Goal: Transaction & Acquisition: Download file/media

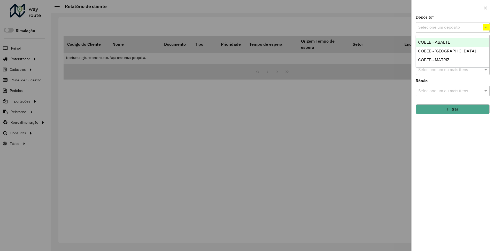
click at [434, 59] on span "COBEB - MATRIZ" at bounding box center [433, 60] width 31 height 4
click at [453, 109] on button "Filtrar" at bounding box center [453, 109] width 74 height 10
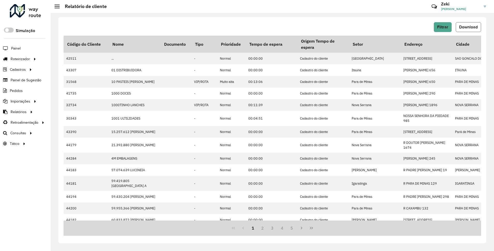
click at [468, 27] on span "Download" at bounding box center [468, 27] width 19 height 4
click at [443, 27] on span "Filtrar" at bounding box center [442, 27] width 11 height 4
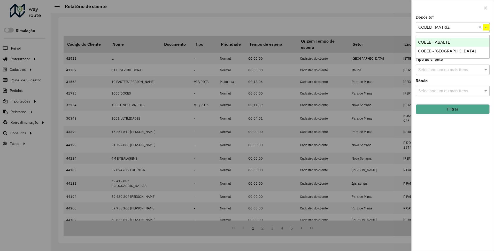
click at [433, 51] on span "COBEB - [GEOGRAPHIC_DATA]" at bounding box center [447, 51] width 58 height 4
click at [453, 109] on button "Filtrar" at bounding box center [453, 109] width 74 height 10
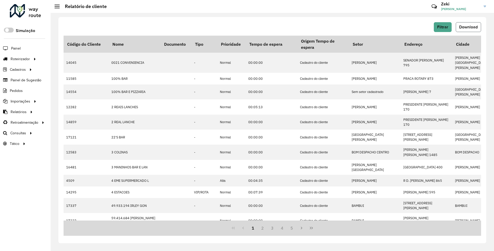
click at [468, 27] on span "Download" at bounding box center [468, 27] width 19 height 4
click at [443, 27] on span "Filtrar" at bounding box center [442, 27] width 11 height 4
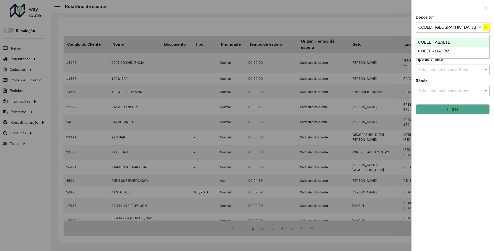
click at [434, 42] on span "COBEB - ABAETE" at bounding box center [434, 42] width 32 height 4
click at [453, 109] on button "Filtrar" at bounding box center [453, 109] width 74 height 10
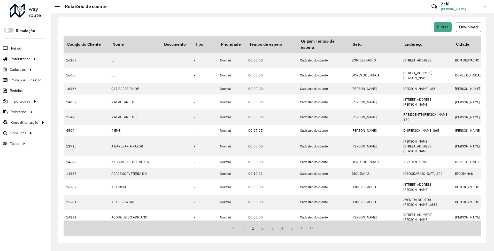
click at [468, 27] on span "Download" at bounding box center [468, 27] width 19 height 4
